Goal: Task Accomplishment & Management: Manage account settings

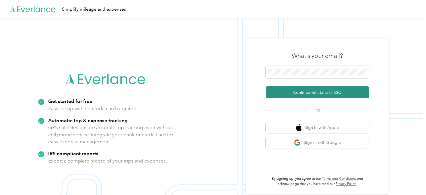
click at [292, 94] on button "Continue with Email / SSO" at bounding box center [317, 92] width 103 height 12
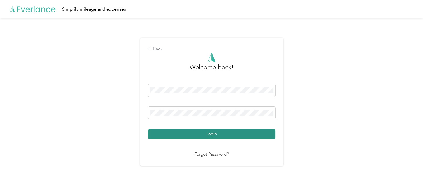
click at [222, 132] on button "Login" at bounding box center [211, 134] width 127 height 10
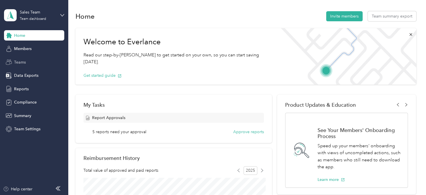
click at [21, 63] on span "Teams" at bounding box center [20, 62] width 12 height 6
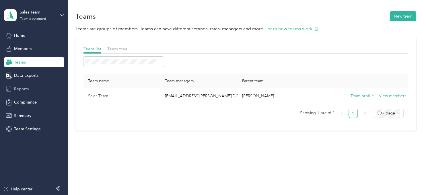
click at [20, 90] on span "Reports" at bounding box center [21, 89] width 15 height 6
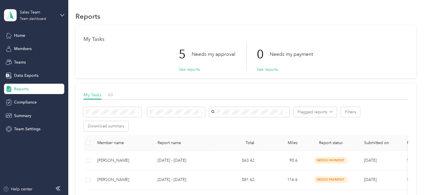
click at [240, 94] on ol "[PERSON_NAME] [PERSON_NAME] (533) [EMAIL_ADDRESS][PERSON_NAME][DOMAIN_NAME] [EM…" at bounding box center [249, 66] width 80 height 80
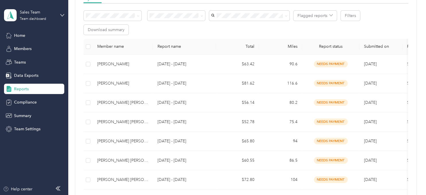
scroll to position [29, 0]
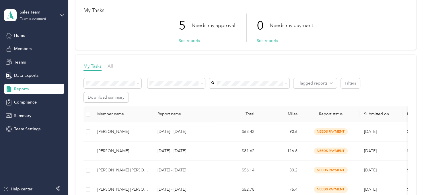
click at [236, 162] on div "[PERSON_NAME] (534)" at bounding box center [249, 165] width 72 height 6
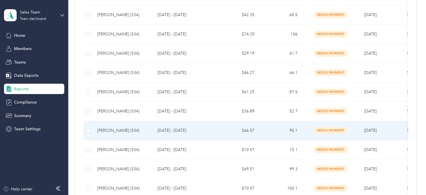
scroll to position [521, 0]
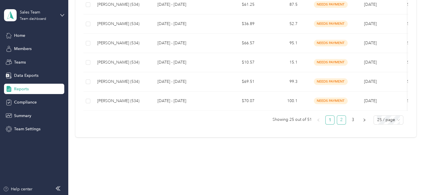
click at [346, 120] on link "2" at bounding box center [341, 119] width 9 height 9
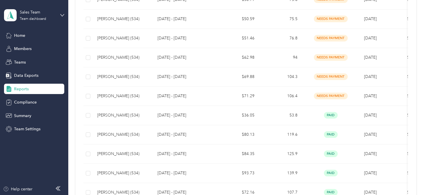
scroll to position [521, 0]
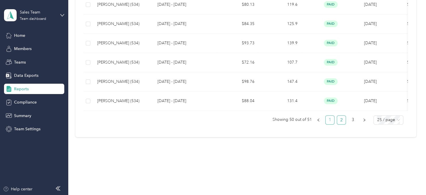
click at [334, 121] on link "1" at bounding box center [330, 119] width 9 height 9
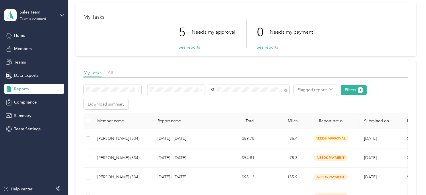
scroll to position [58, 0]
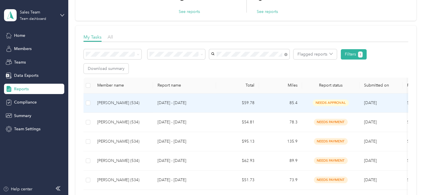
click at [169, 103] on p "[DATE] - [DATE]" at bounding box center [185, 103] width 54 height 6
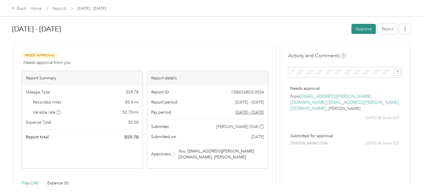
click at [367, 25] on button "Approve" at bounding box center [364, 29] width 24 height 10
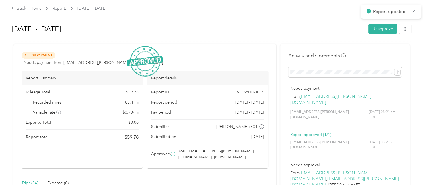
click at [244, 18] on div "[DATE] - [DATE] Unapprove Needs Payment Needs payment from [EMAIL_ADDRESS][PERS…" at bounding box center [211, 92] width 423 height 185
drag, startPoint x: 206, startPoint y: 34, endPoint x: 210, endPoint y: 30, distance: 4.9
click at [206, 34] on h1 "[DATE] - [DATE]" at bounding box center [188, 29] width 352 height 14
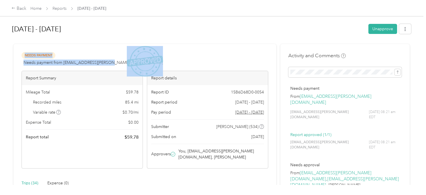
drag, startPoint x: 222, startPoint y: 44, endPoint x: 193, endPoint y: 55, distance: 30.4
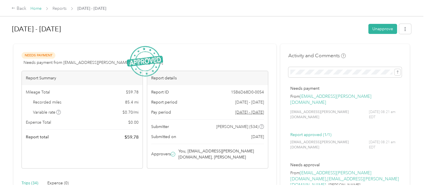
click at [38, 10] on link "Home" at bounding box center [35, 8] width 11 height 5
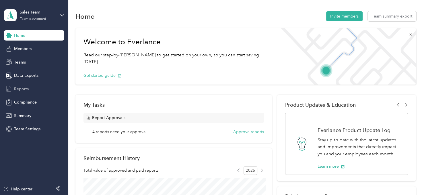
click at [21, 92] on div "Reports" at bounding box center [34, 89] width 60 height 10
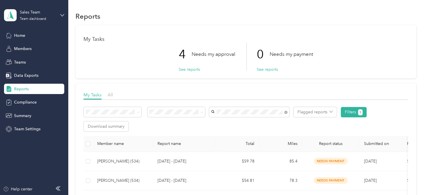
scroll to position [87, 0]
click at [286, 113] on icon at bounding box center [285, 112] width 3 height 3
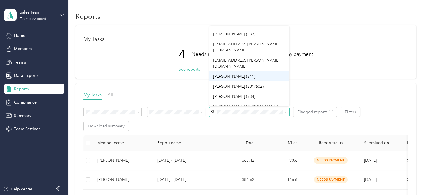
scroll to position [10, 0]
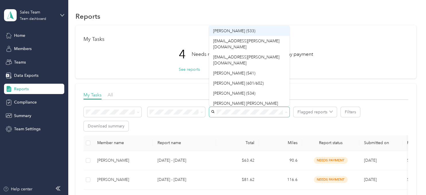
click at [237, 30] on span "[PERSON_NAME] (533)" at bounding box center [234, 30] width 42 height 5
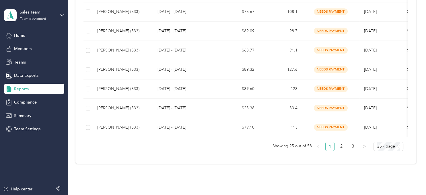
scroll to position [521, 0]
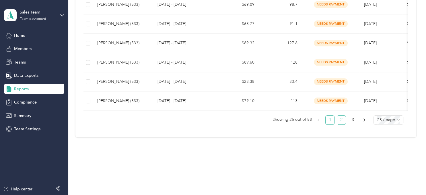
click at [345, 119] on link "2" at bounding box center [341, 119] width 9 height 9
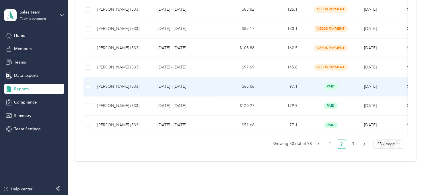
scroll to position [521, 0]
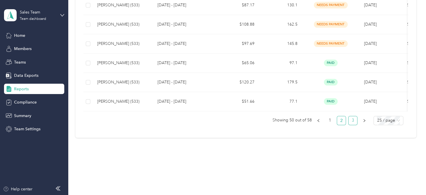
click at [357, 119] on link "3" at bounding box center [353, 120] width 9 height 9
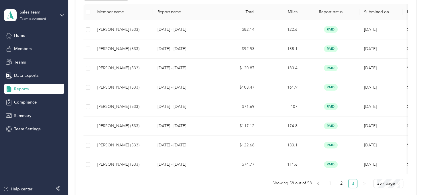
scroll to position [173, 0]
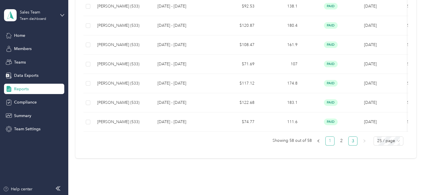
click at [332, 137] on link "1" at bounding box center [330, 140] width 9 height 9
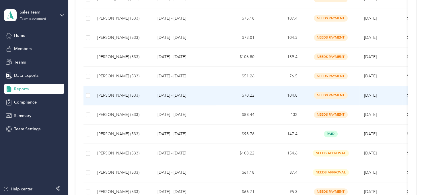
scroll to position [216, 0]
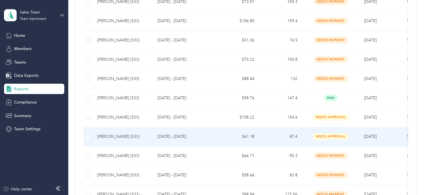
click at [198, 137] on p "[DATE] - [DATE]" at bounding box center [185, 136] width 54 height 6
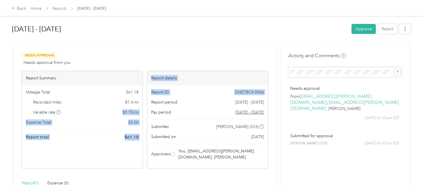
drag, startPoint x: 125, startPoint y: 99, endPoint x: 144, endPoint y: 93, distance: 20.5
click at [143, 102] on div "Report Summary Mileage Total $ 61.18 Recorded miles 87.4 mi Variable rate $ 0.7…" at bounding box center [82, 120] width 121 height 98
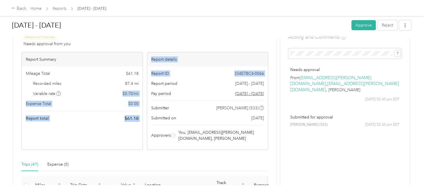
scroll to position [29, 0]
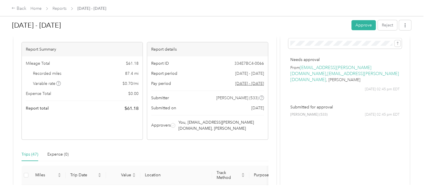
click at [51, 60] on div "Mileage Total $ 61.18 Recorded miles 87.4 mi Variable rate $ 0.70 / mi Expense …" at bounding box center [82, 85] width 121 height 59
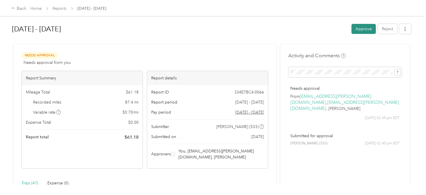
click at [371, 28] on button "Approve" at bounding box center [364, 29] width 24 height 10
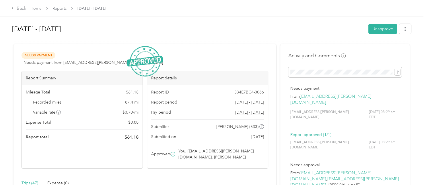
click at [213, 40] on div at bounding box center [211, 41] width 399 height 6
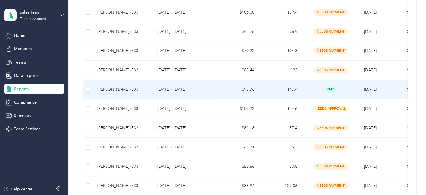
scroll to position [231, 0]
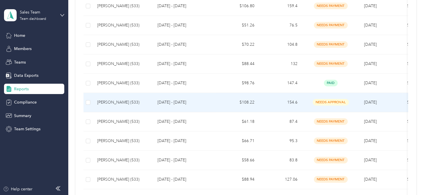
click at [266, 101] on td "154.6" at bounding box center [280, 102] width 43 height 19
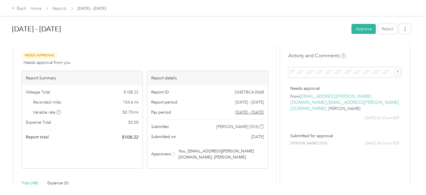
click at [185, 38] on div "Aug 25 - 31, 2025 Approve Reject" at bounding box center [211, 30] width 399 height 17
click at [371, 28] on button "Approve" at bounding box center [364, 29] width 24 height 10
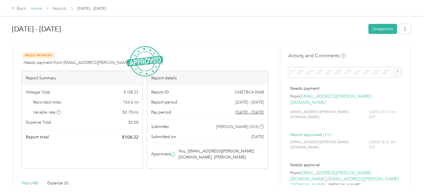
click at [37, 9] on link "Home" at bounding box center [35, 8] width 11 height 5
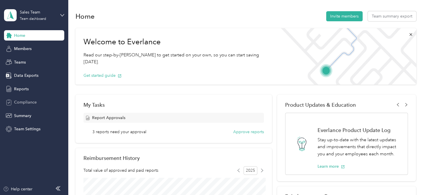
drag, startPoint x: 18, startPoint y: 90, endPoint x: 28, endPoint y: 101, distance: 15.2
click at [18, 90] on span "Reports" at bounding box center [21, 89] width 15 height 6
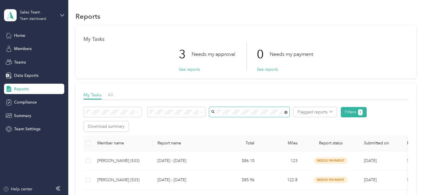
click at [287, 113] on icon at bounding box center [285, 112] width 3 height 3
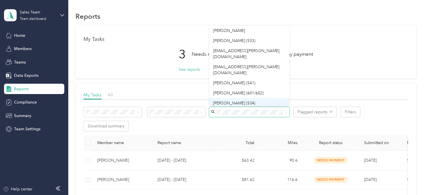
click at [231, 100] on span "[PERSON_NAME] (534)" at bounding box center [234, 102] width 42 height 5
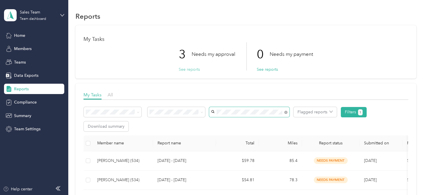
click at [186, 67] on button "See reports" at bounding box center [189, 69] width 21 height 6
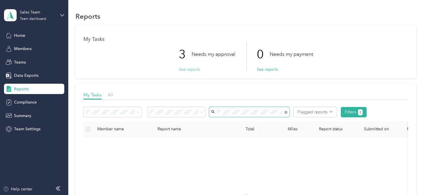
drag, startPoint x: 191, startPoint y: 66, endPoint x: 194, endPoint y: 71, distance: 5.7
click at [191, 67] on button "See reports" at bounding box center [189, 69] width 21 height 6
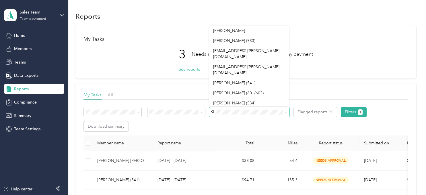
click at [172, 73] on div "My Tasks 3 Needs my approval See reports 0 Needs my payment See reports" at bounding box center [245, 51] width 341 height 53
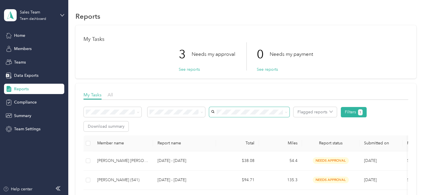
scroll to position [58, 0]
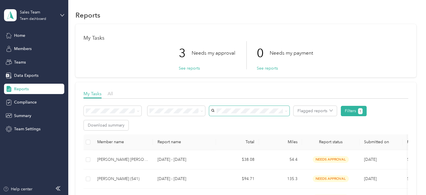
scroll to position [0, 0]
